Goal: Task Accomplishment & Management: Complete application form

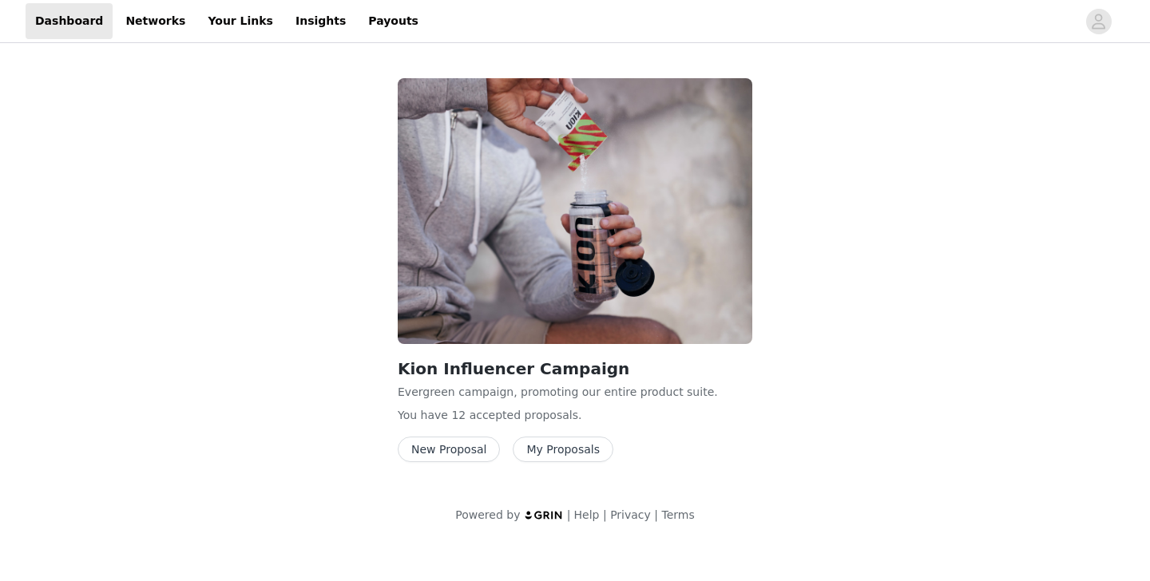
click at [438, 447] on button "New Proposal" at bounding box center [449, 450] width 102 height 26
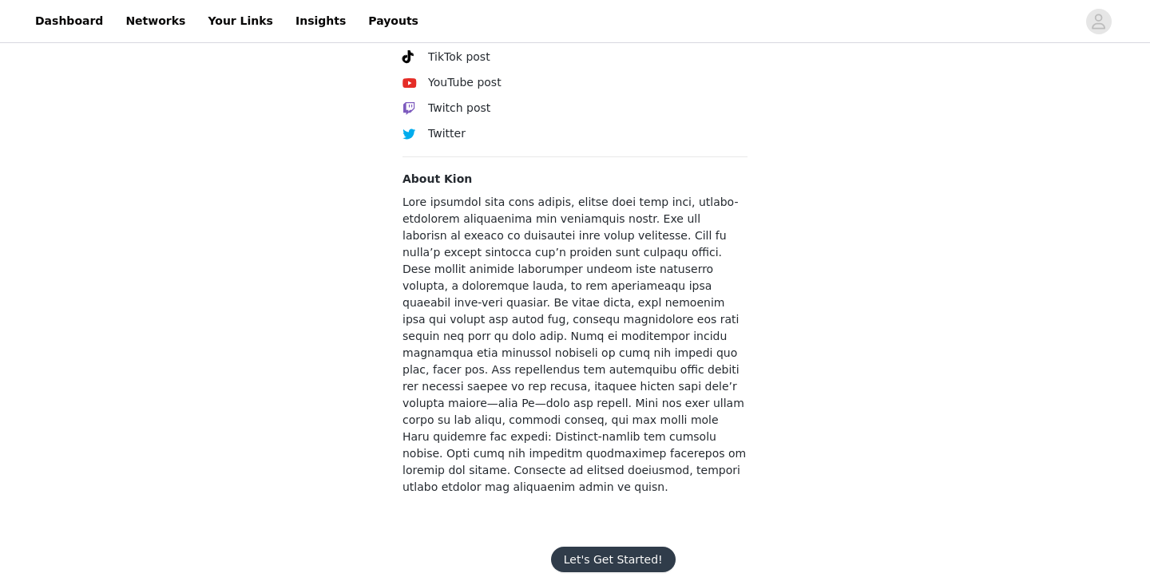
scroll to position [651, 0]
click at [605, 545] on button "Let's Get Started!" at bounding box center [613, 558] width 125 height 26
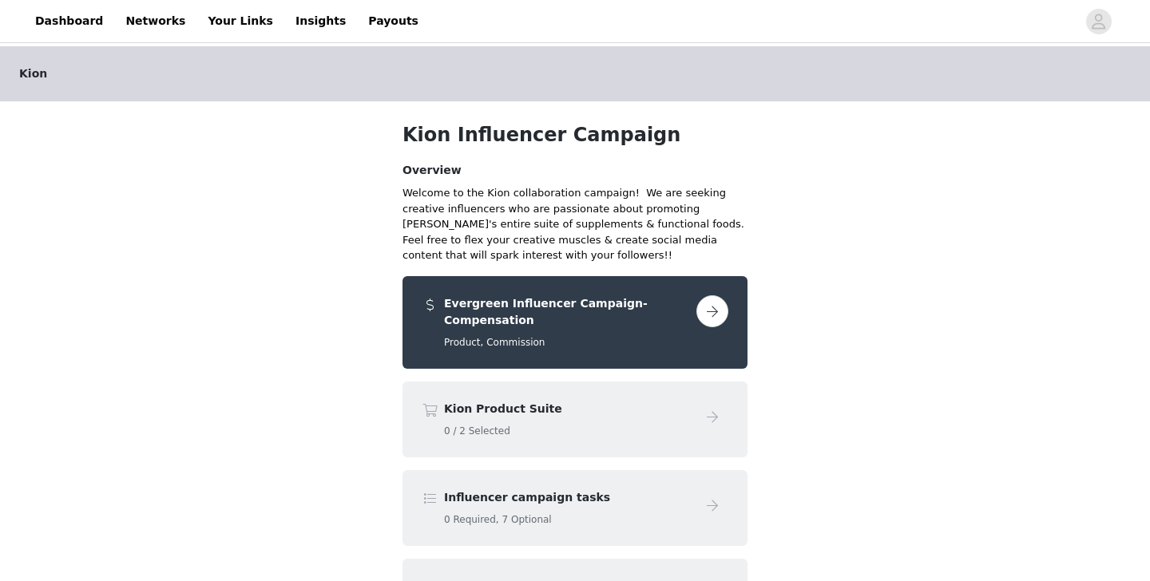
scroll to position [76, 0]
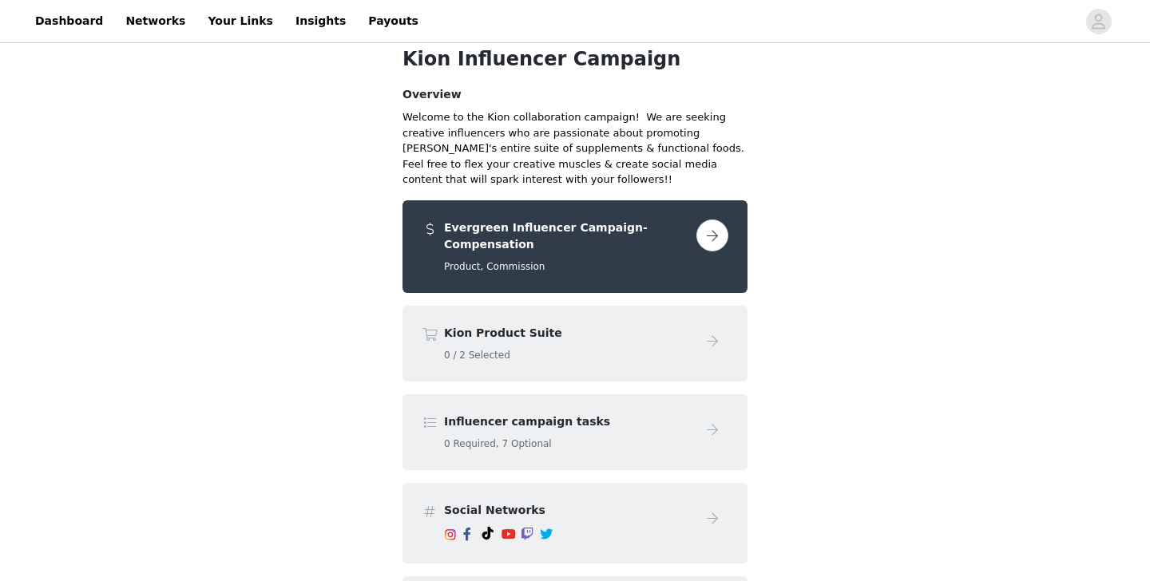
click at [709, 234] on button "button" at bounding box center [712, 236] width 32 height 32
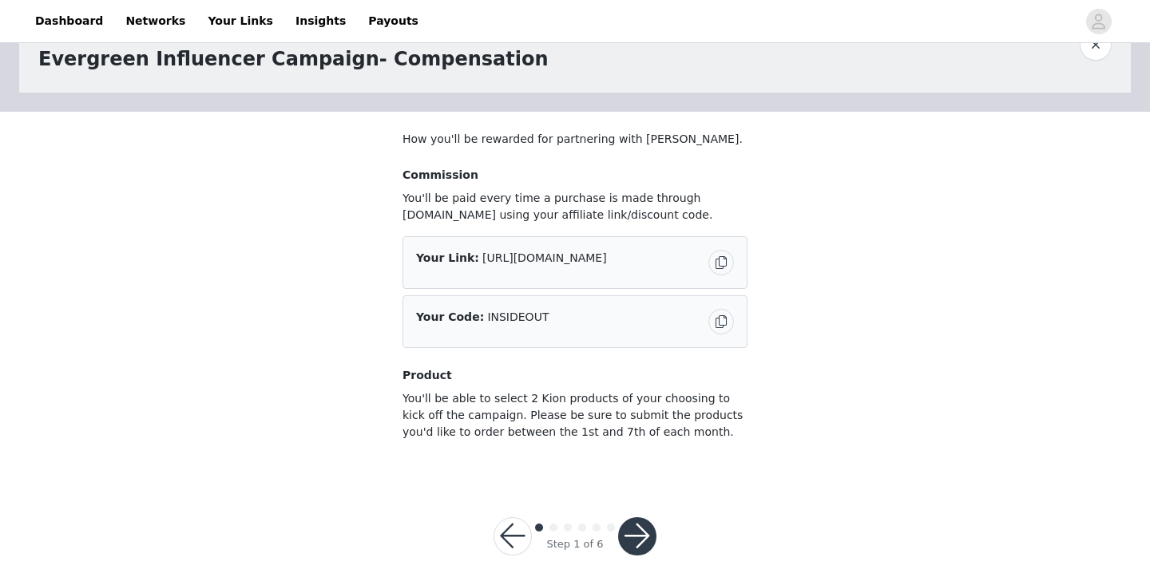
scroll to position [68, 0]
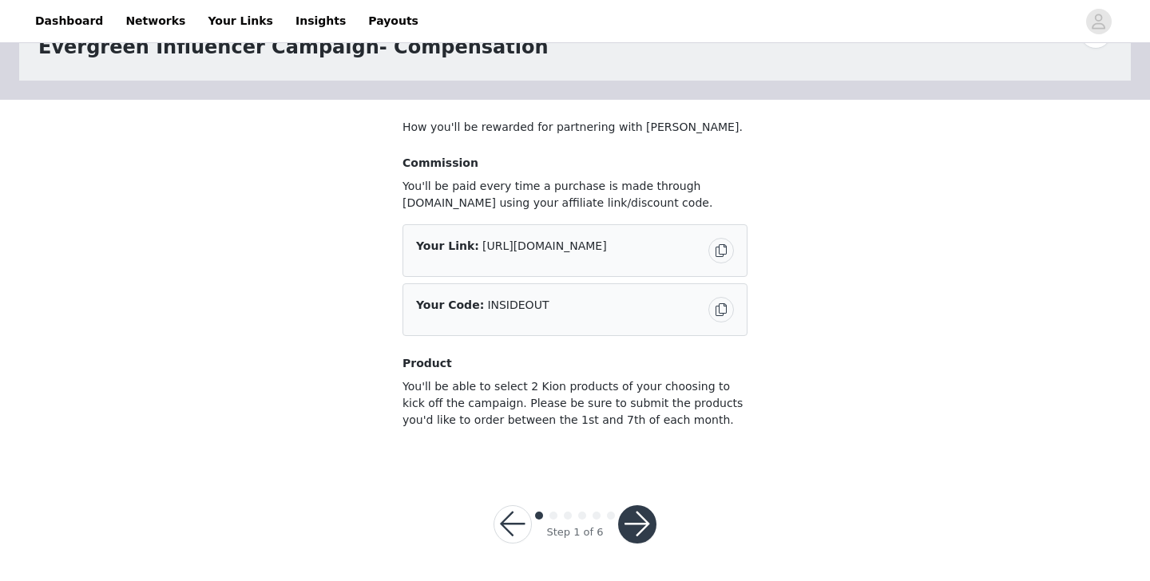
click at [640, 521] on button "button" at bounding box center [637, 524] width 38 height 38
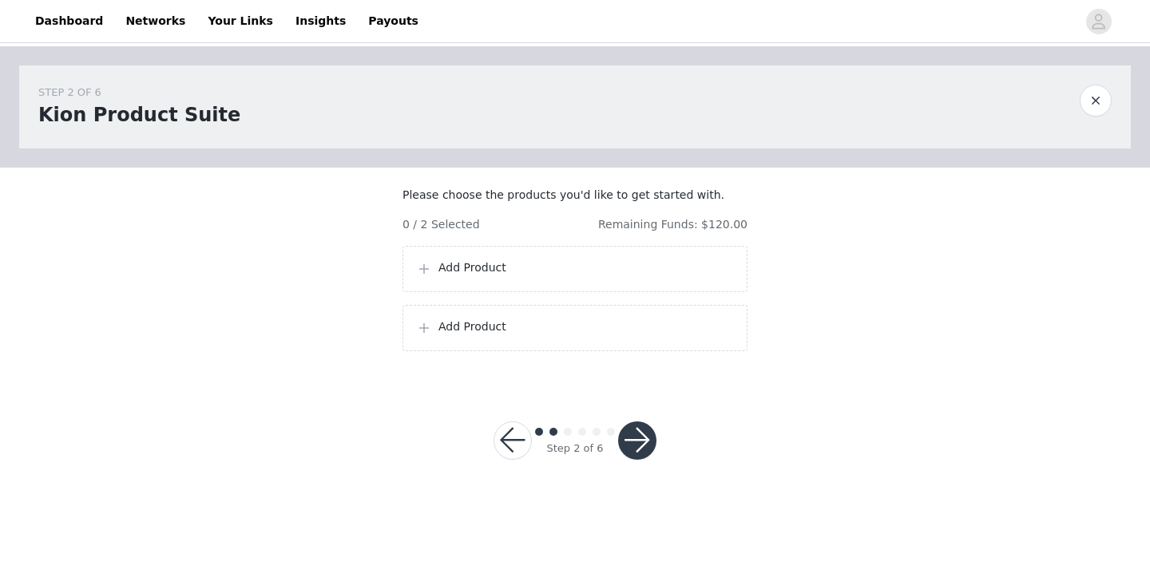
click at [466, 276] on p "Add Product" at bounding box center [585, 268] width 295 height 17
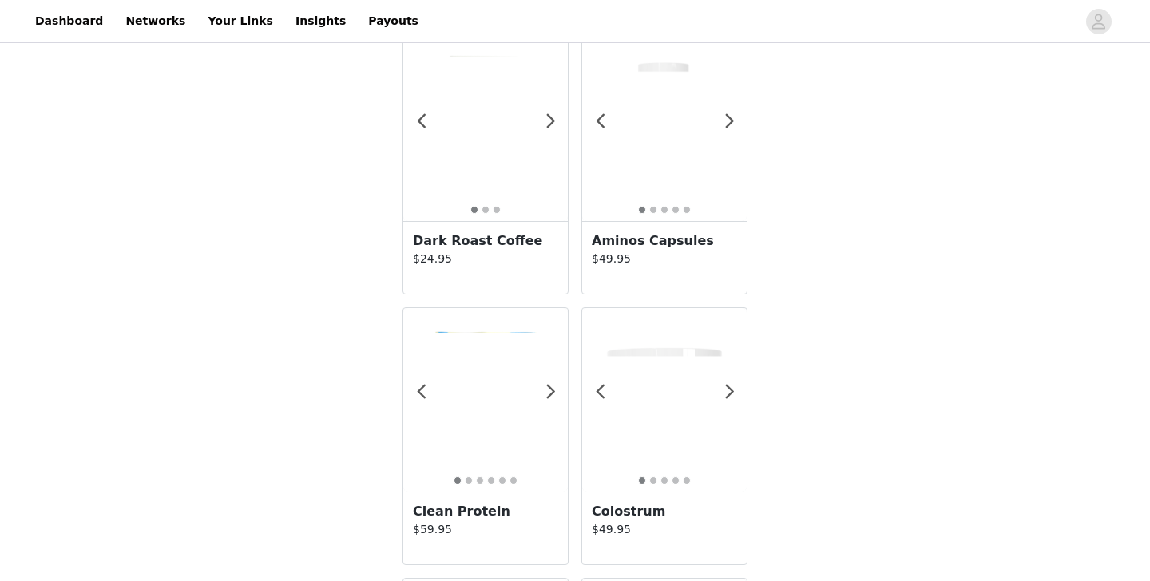
scroll to position [1011, 0]
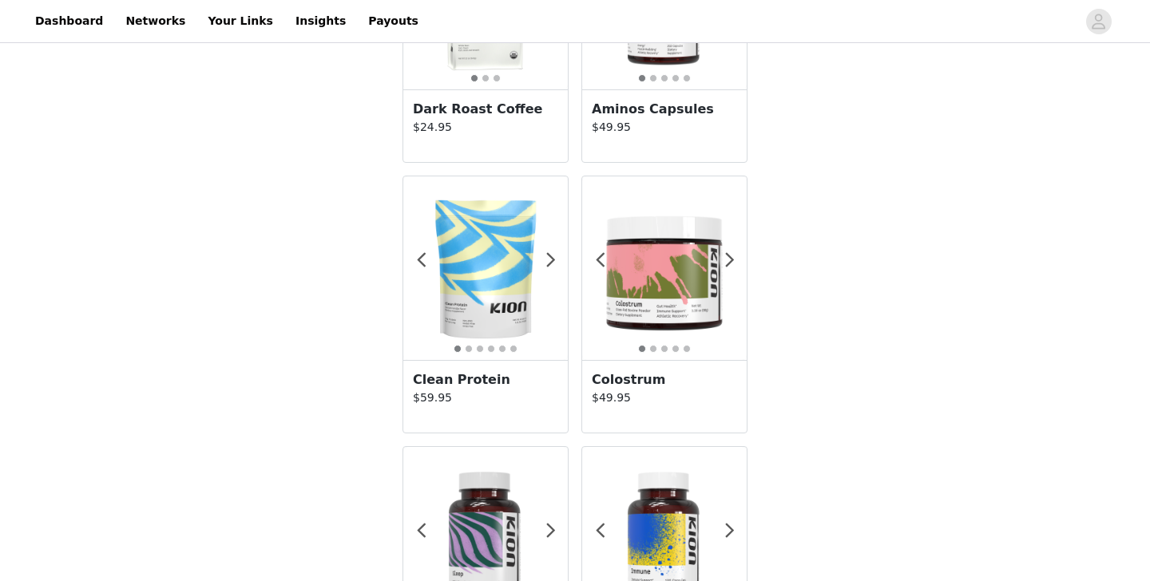
click at [478, 278] on img at bounding box center [485, 268] width 164 height 164
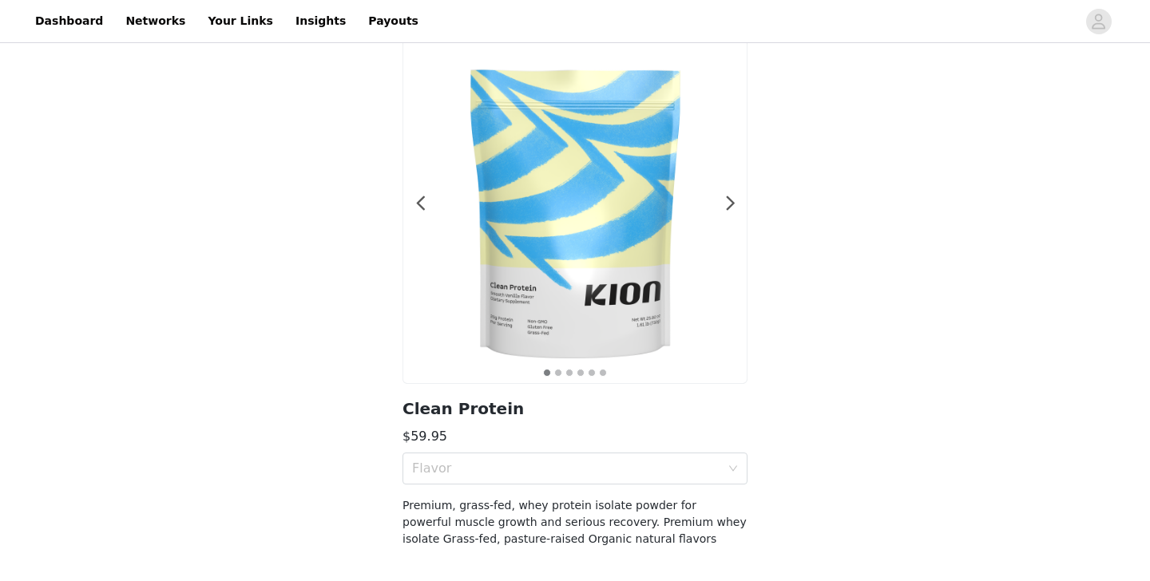
scroll to position [127, 0]
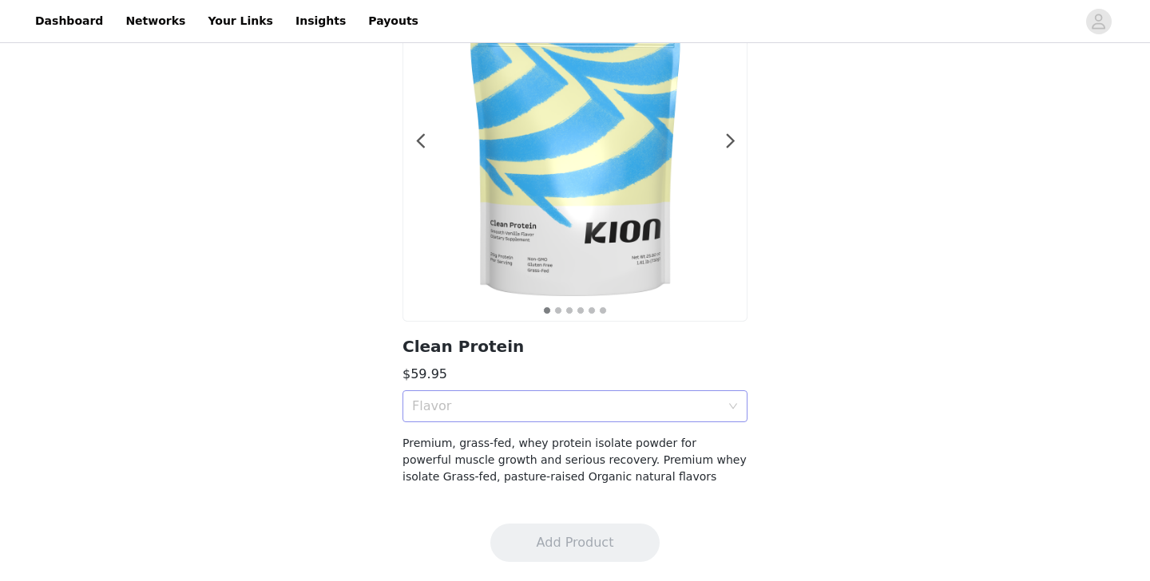
click at [521, 410] on div "Flavor" at bounding box center [566, 406] width 308 height 16
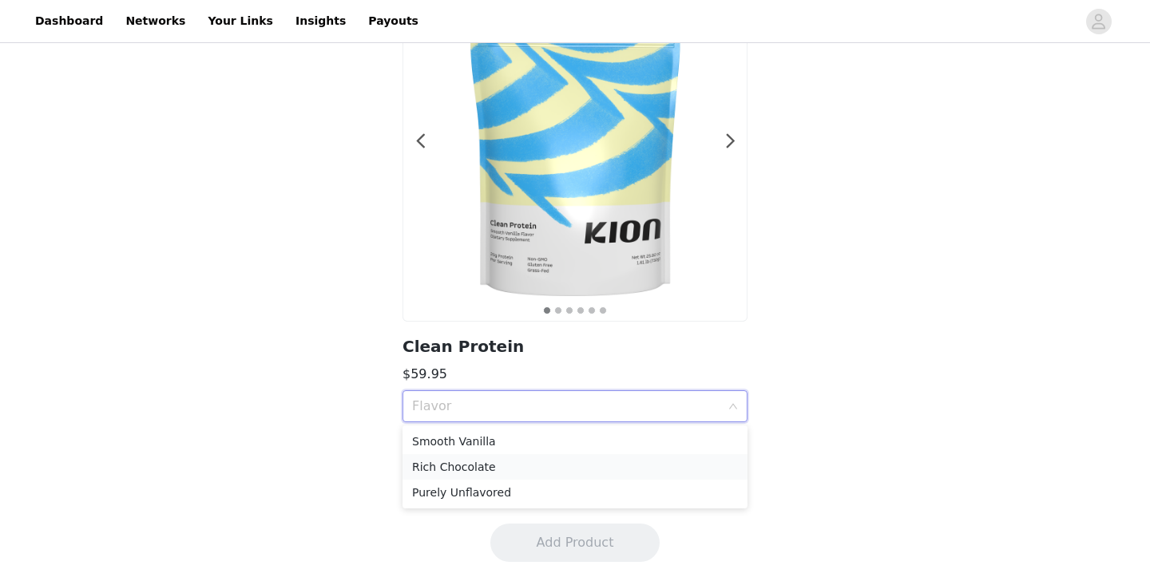
click at [490, 466] on div "Rich Chocolate" at bounding box center [575, 467] width 326 height 18
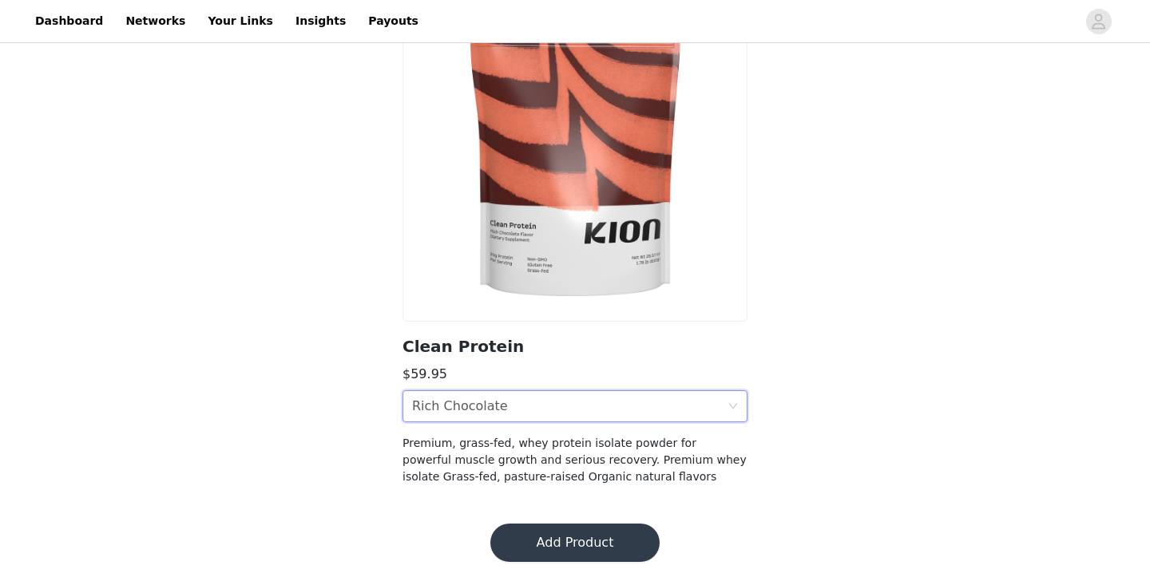
click at [555, 542] on button "Add Product" at bounding box center [574, 543] width 169 height 38
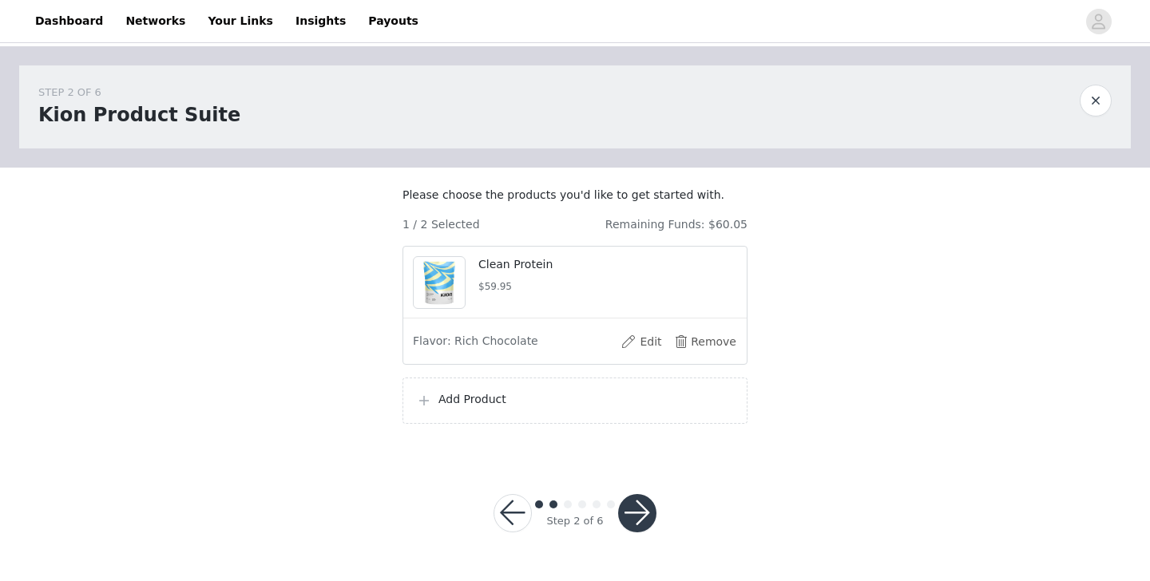
click at [461, 408] on p "Add Product" at bounding box center [585, 399] width 295 height 17
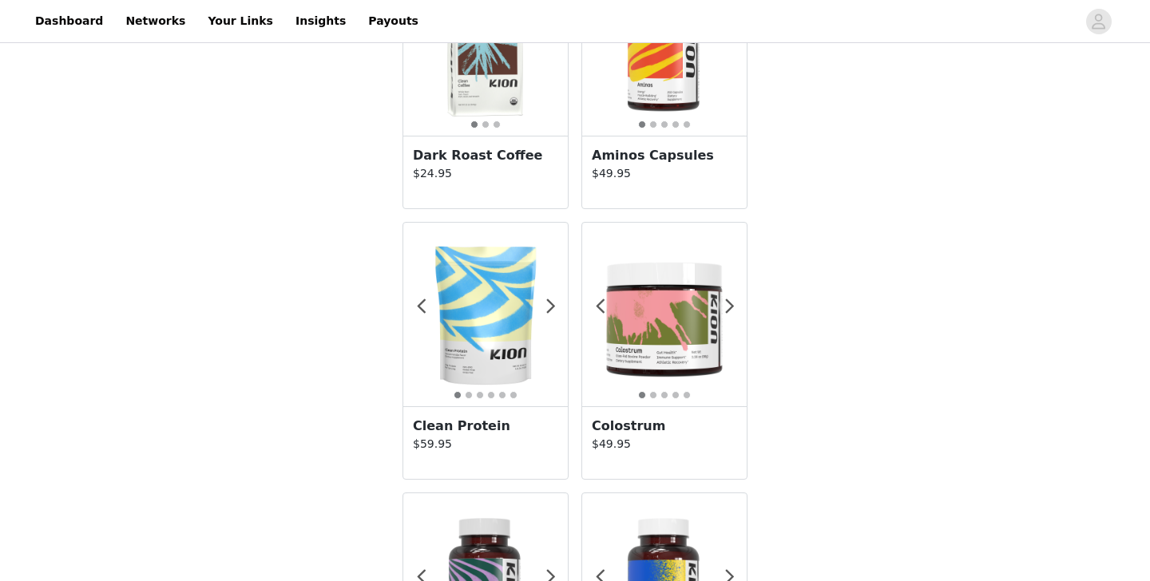
scroll to position [972, 0]
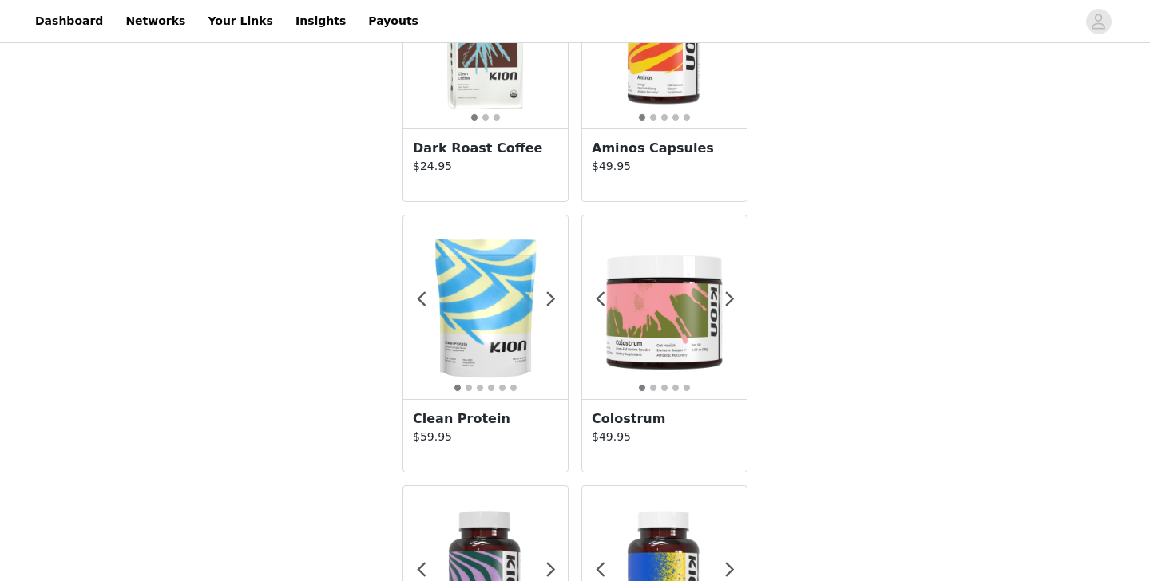
click at [490, 358] on img at bounding box center [485, 307] width 164 height 164
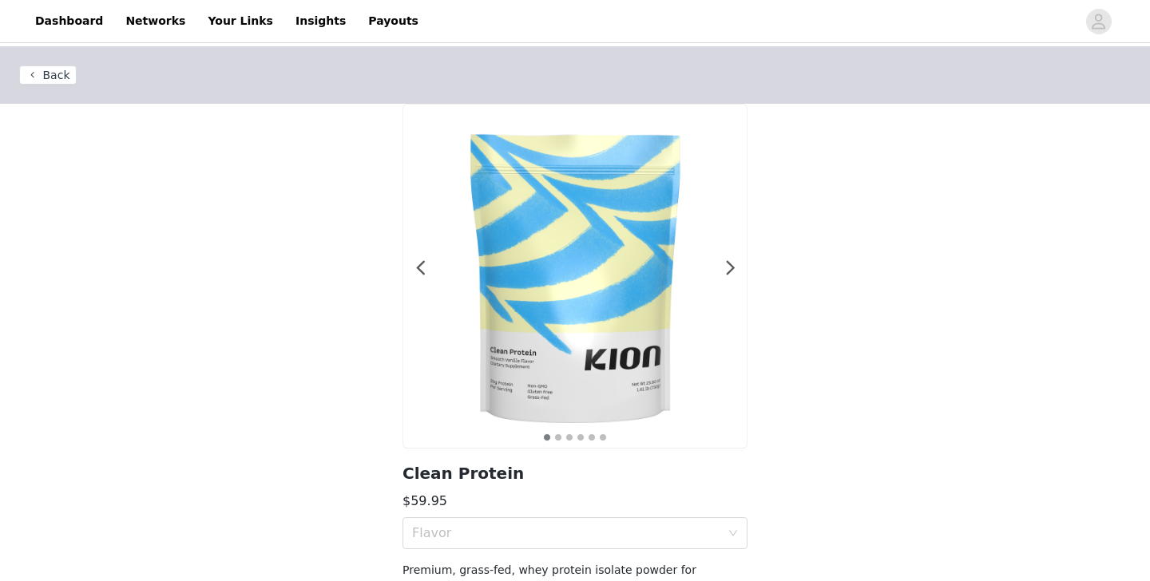
scroll to position [127, 0]
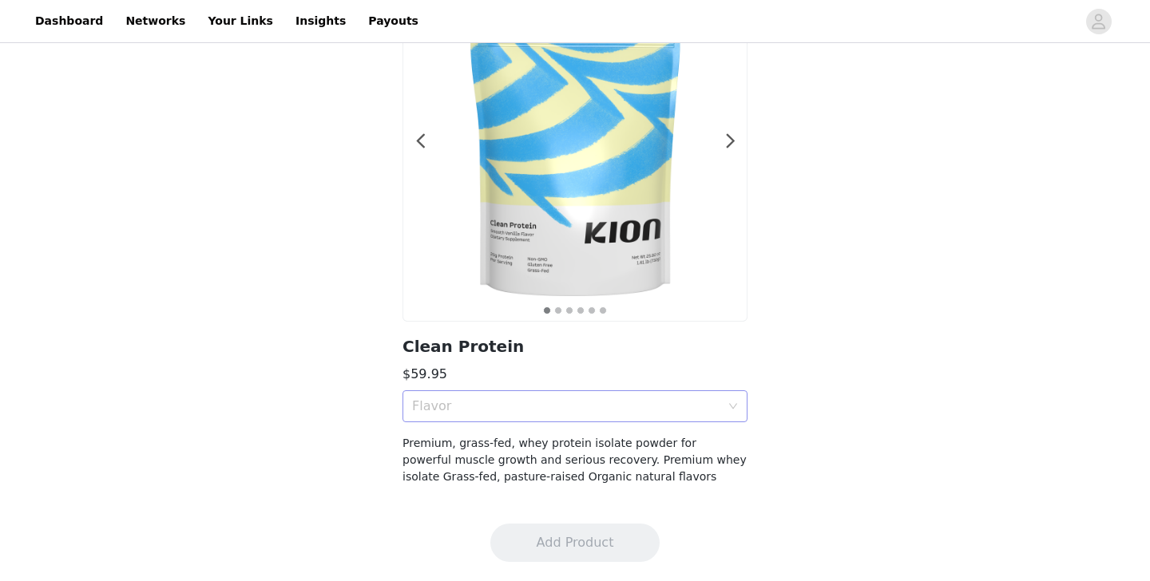
click at [519, 406] on div "Flavor" at bounding box center [566, 406] width 308 height 16
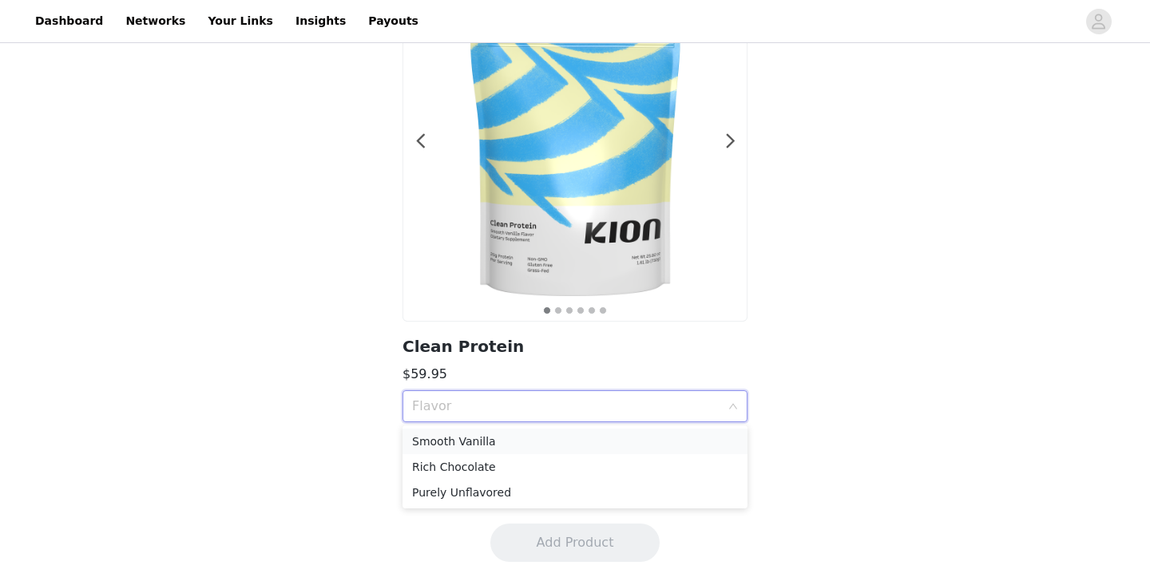
click at [470, 442] on div "Smooth Vanilla" at bounding box center [575, 442] width 326 height 18
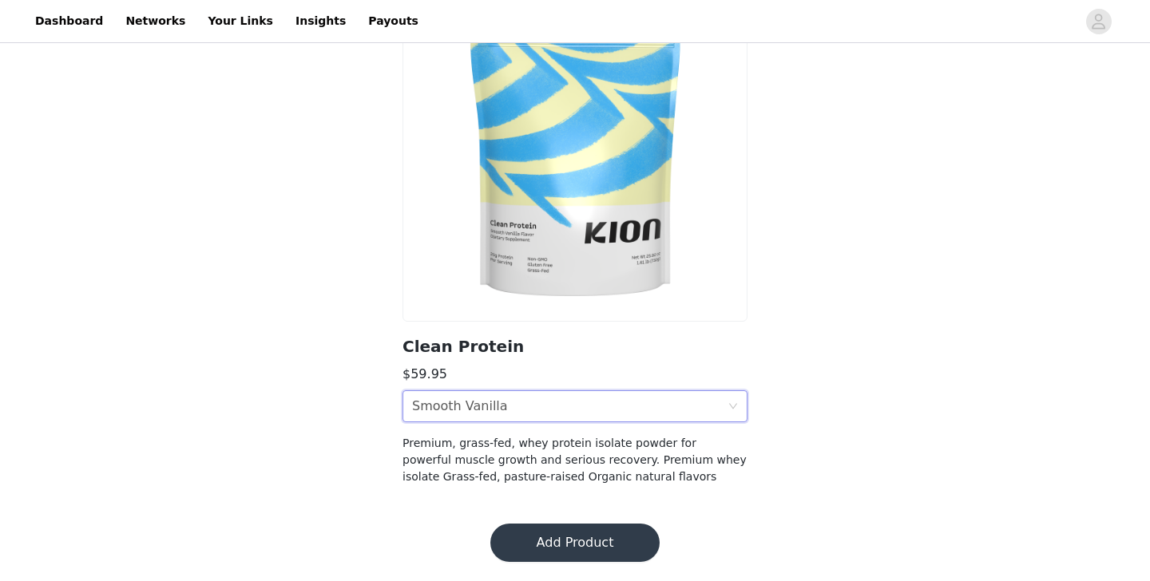
click at [557, 541] on button "Add Product" at bounding box center [574, 543] width 169 height 38
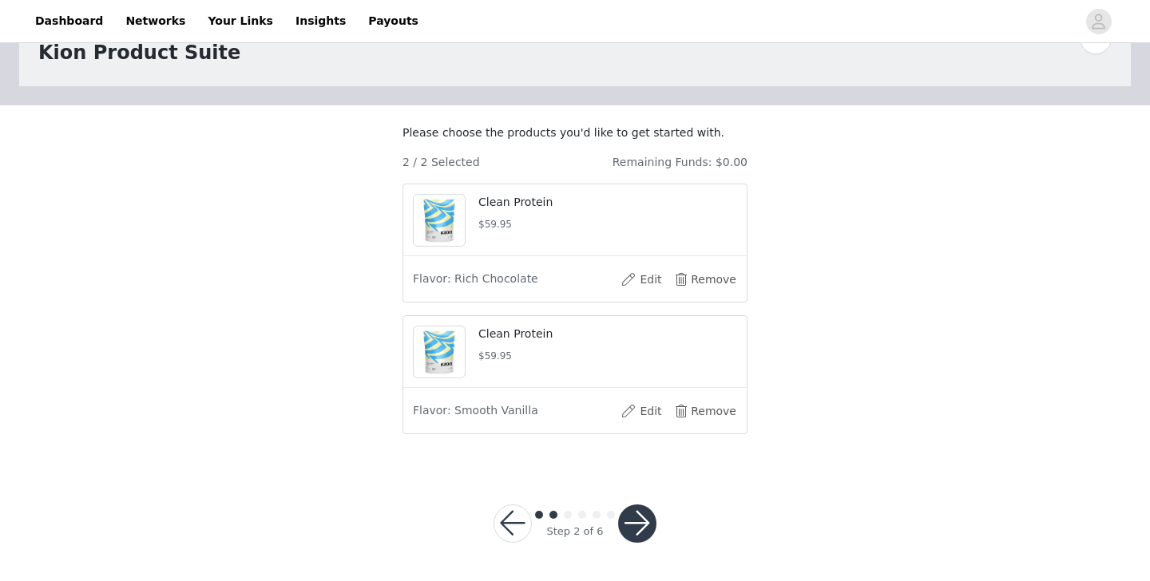
scroll to position [78, 0]
click at [639, 524] on button "button" at bounding box center [637, 524] width 38 height 38
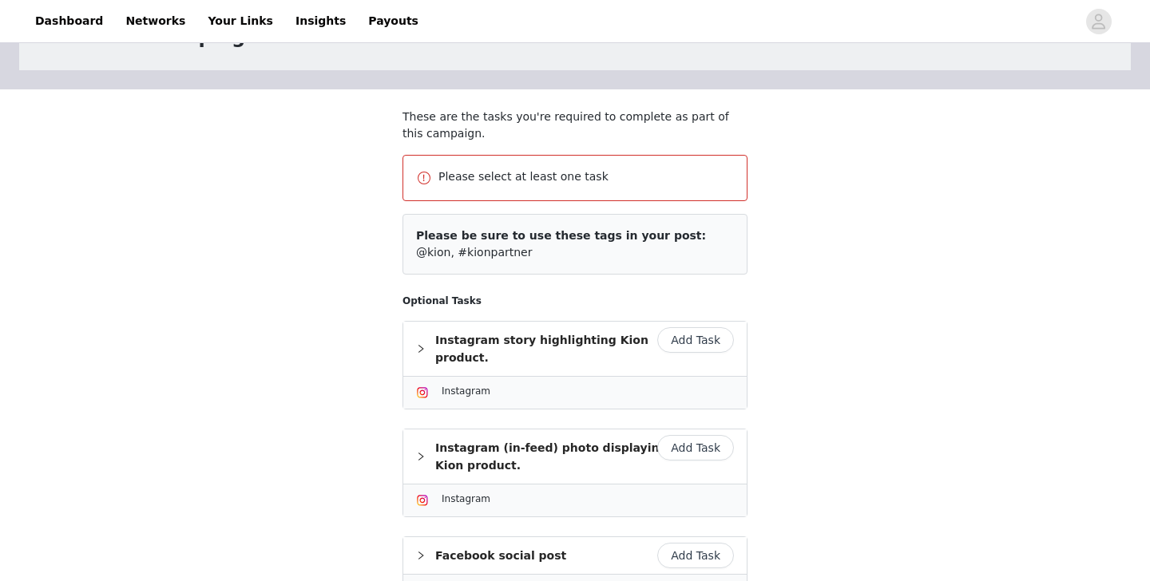
click at [692, 341] on button "Add Task" at bounding box center [695, 340] width 77 height 26
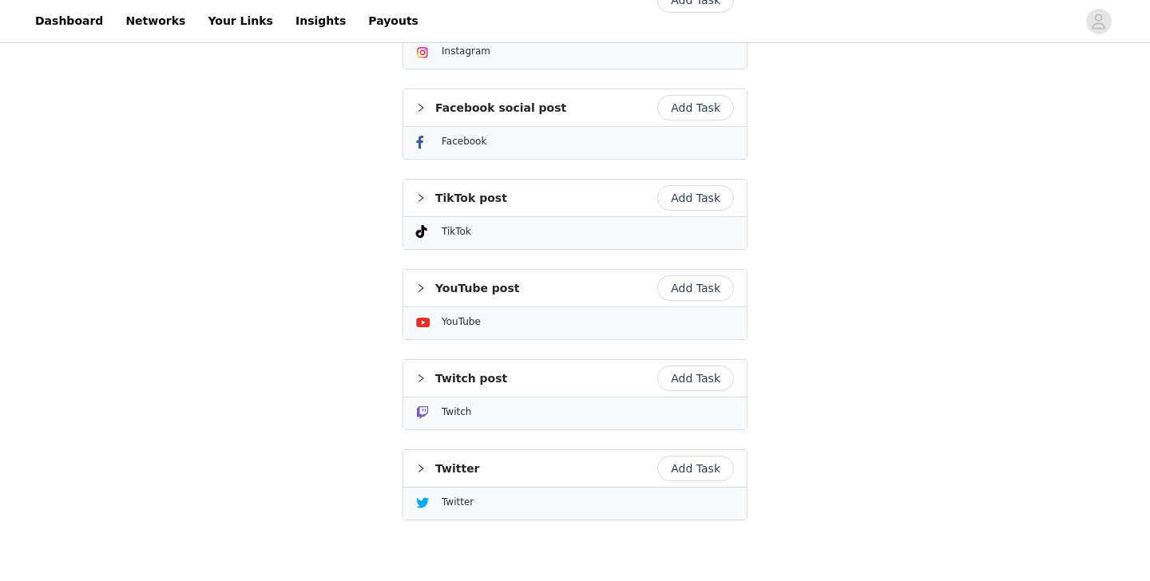
scroll to position [624, 0]
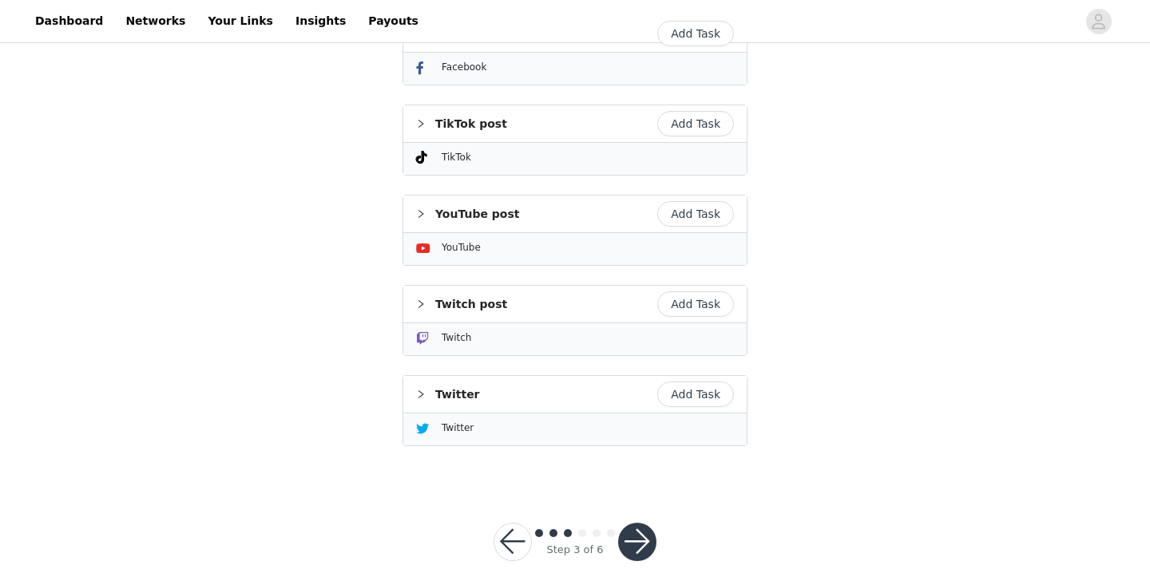
click at [637, 523] on button "button" at bounding box center [637, 542] width 38 height 38
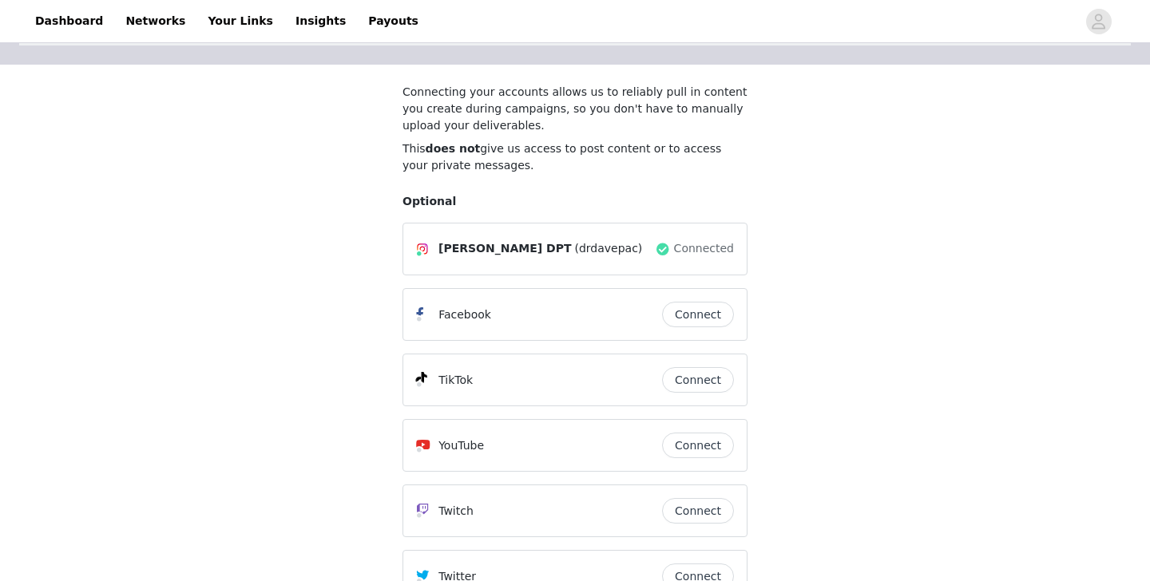
scroll to position [271, 0]
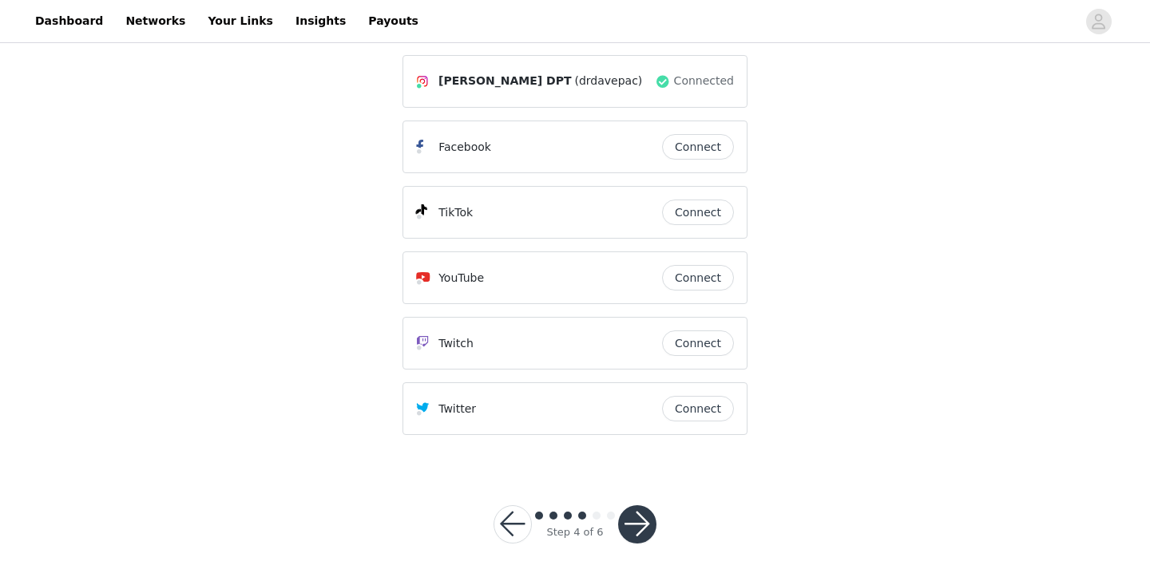
click at [639, 517] on button "button" at bounding box center [637, 524] width 38 height 38
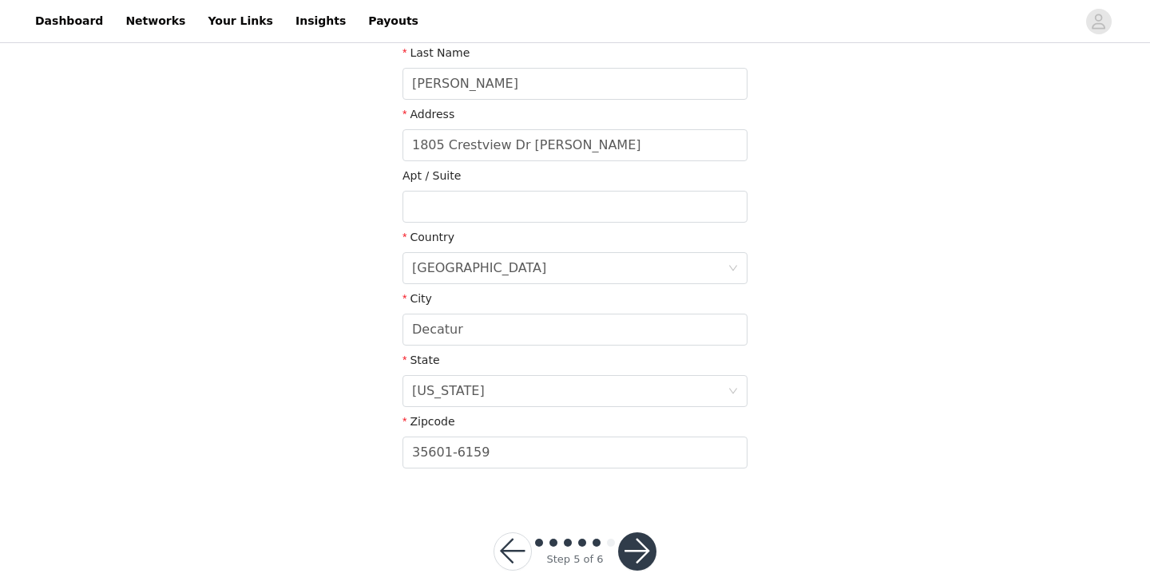
scroll to position [404, 0]
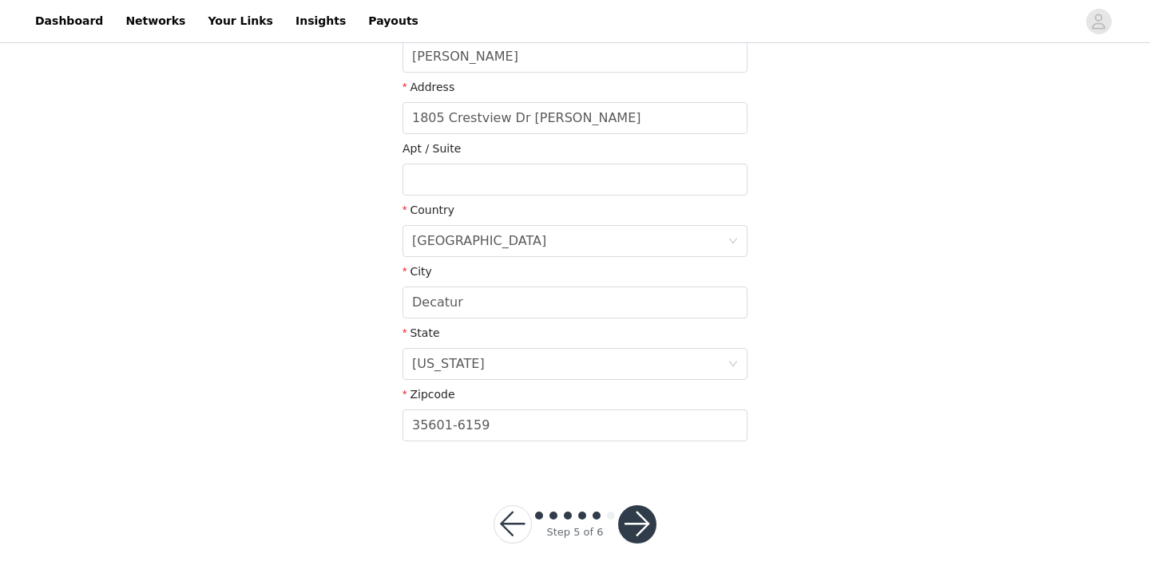
click at [638, 517] on button "button" at bounding box center [637, 524] width 38 height 38
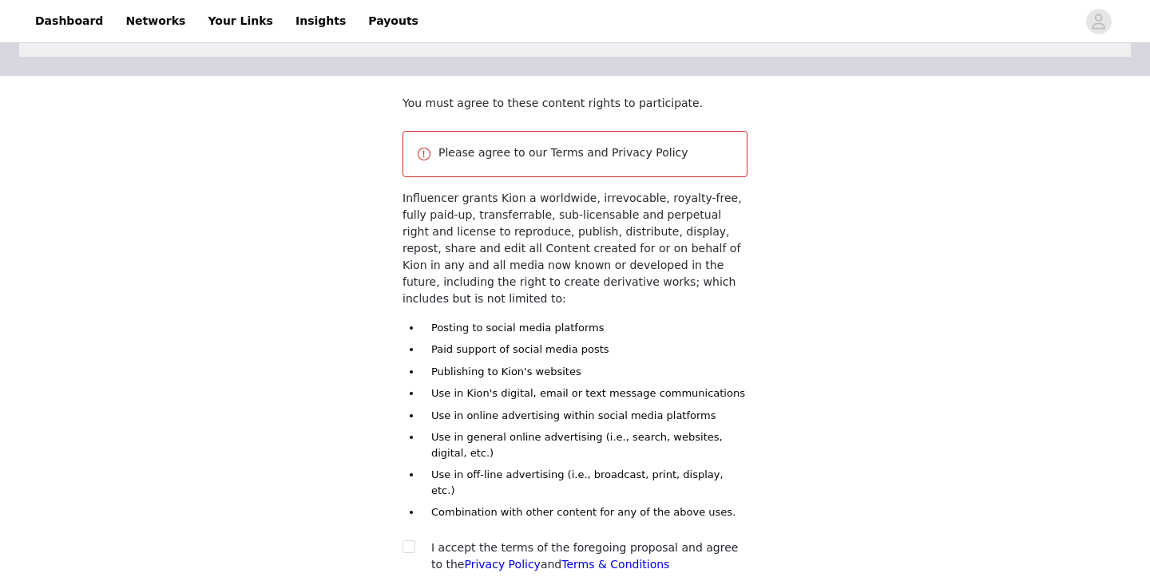
scroll to position [211, 0]
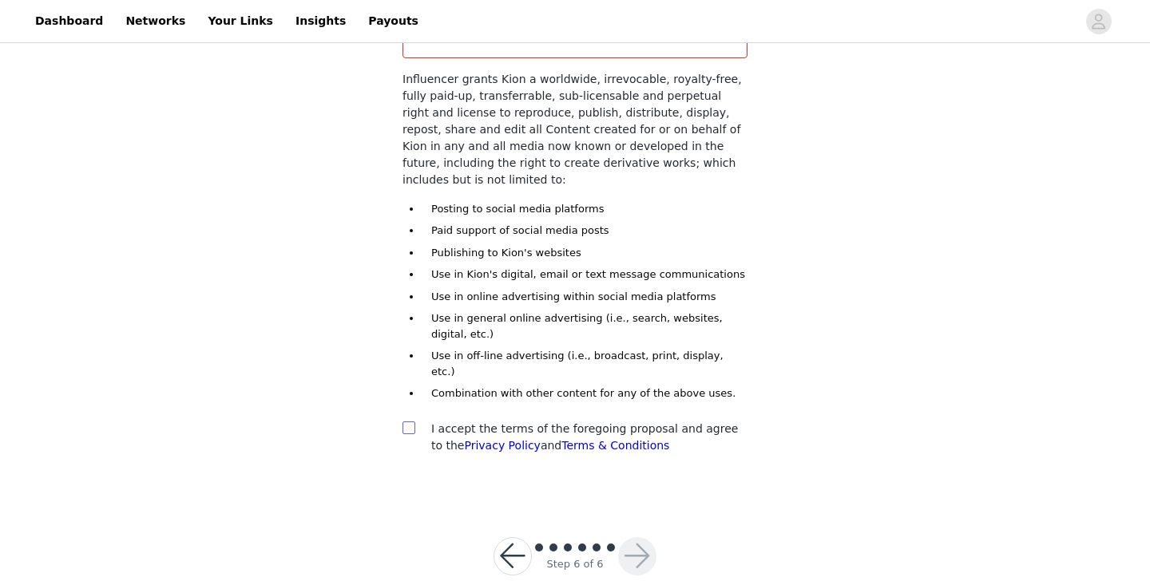
click at [404, 422] on input "checkbox" at bounding box center [407, 427] width 11 height 11
checkbox input "true"
click at [639, 537] on button "button" at bounding box center [637, 556] width 38 height 38
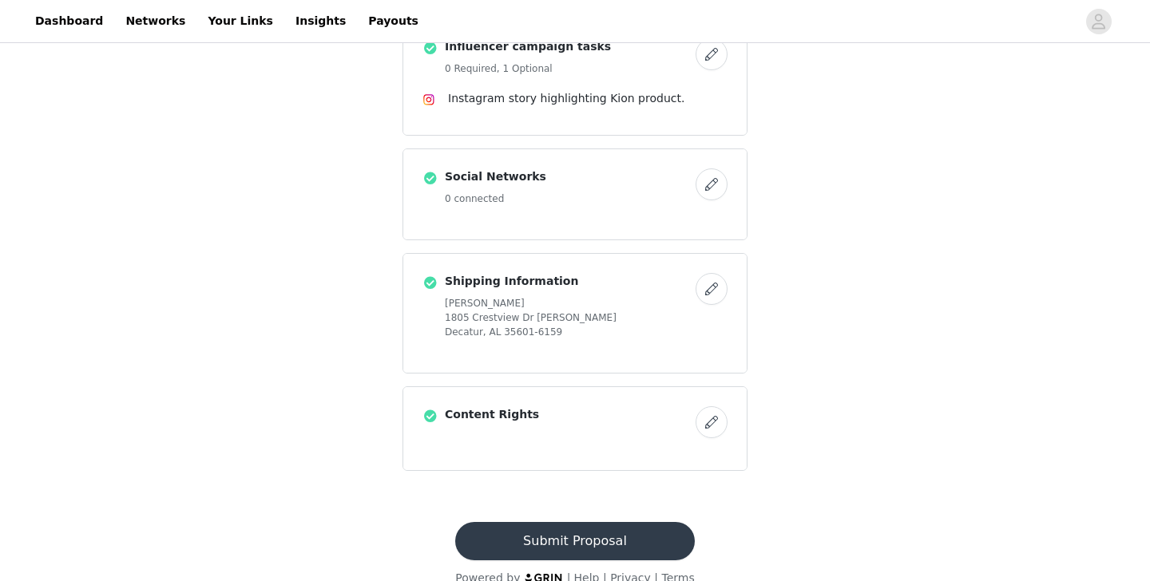
scroll to position [623, 0]
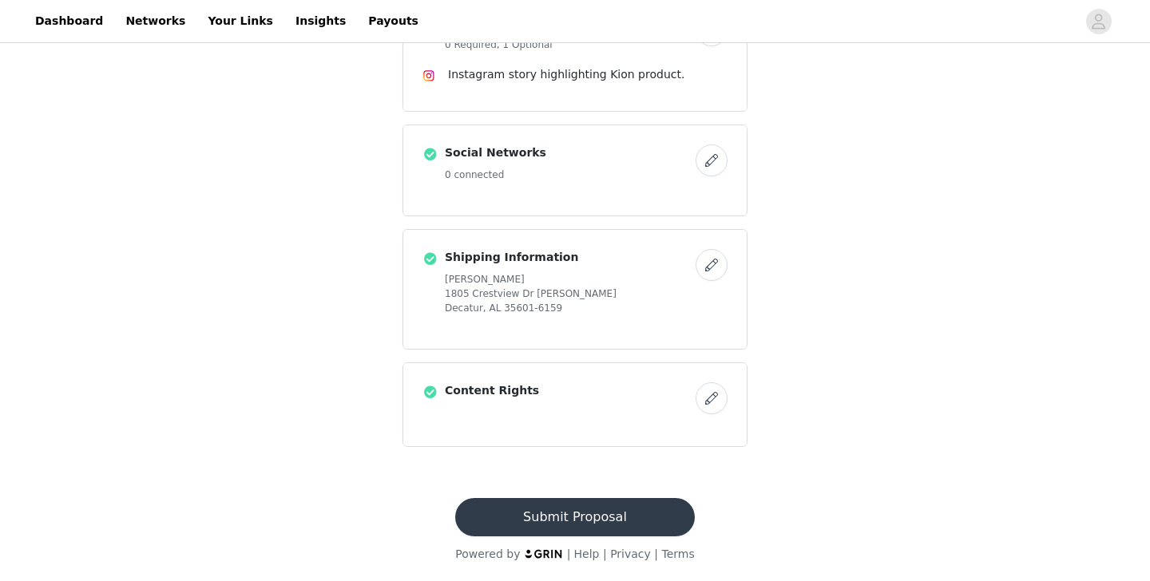
click at [559, 521] on button "Submit Proposal" at bounding box center [574, 517] width 239 height 38
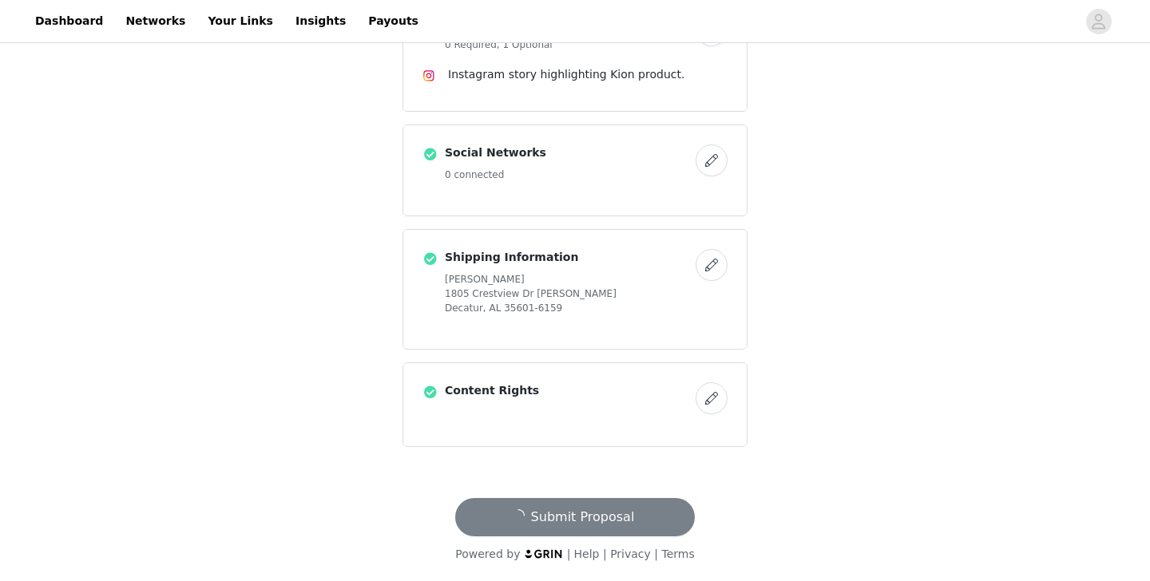
scroll to position [0, 0]
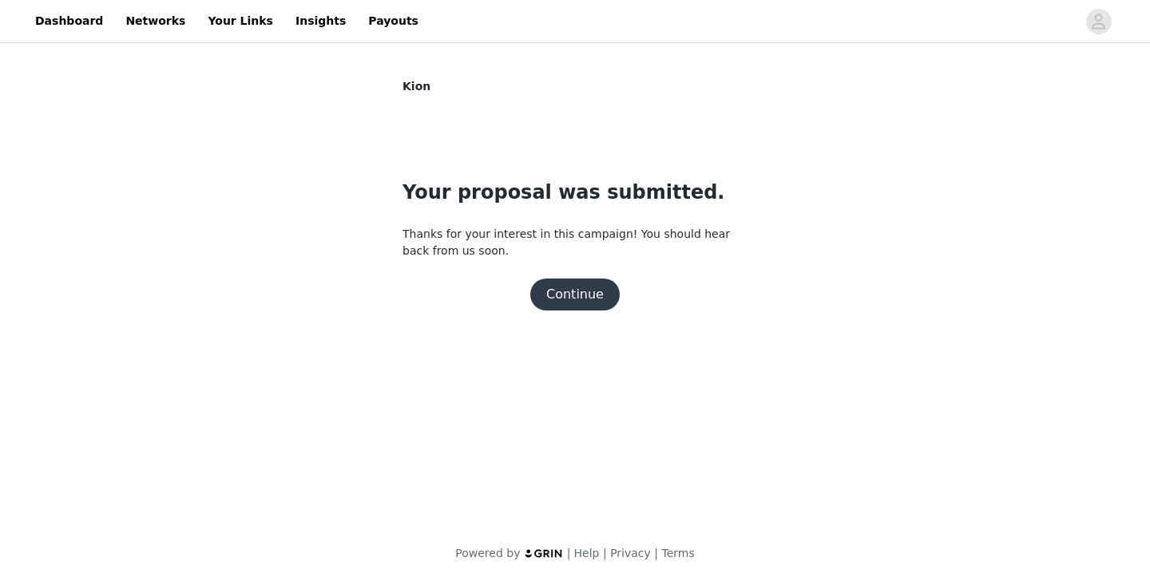
click at [573, 298] on button "Continue" at bounding box center [574, 295] width 89 height 32
